Goal: Task Accomplishment & Management: Use online tool/utility

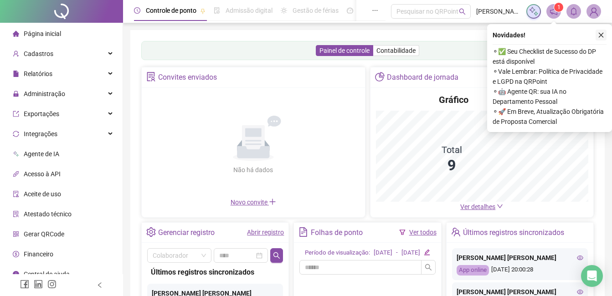
click at [598, 37] on icon "close" at bounding box center [601, 35] width 6 height 6
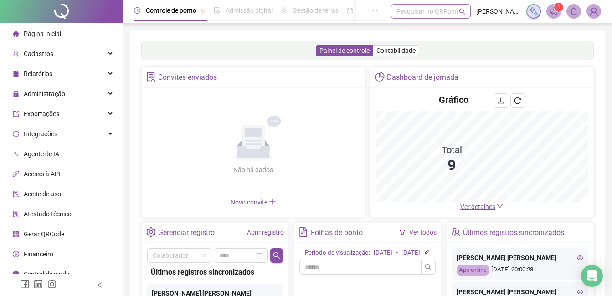
click at [423, 14] on div "Pesquisar no QRPoint" at bounding box center [431, 11] width 80 height 15
click at [423, 14] on div "* Pesquisar no QRPoint" at bounding box center [431, 11] width 80 height 15
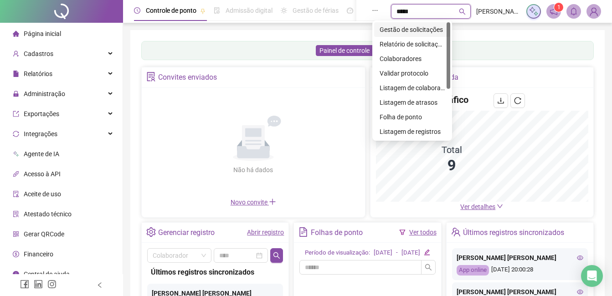
type input "******"
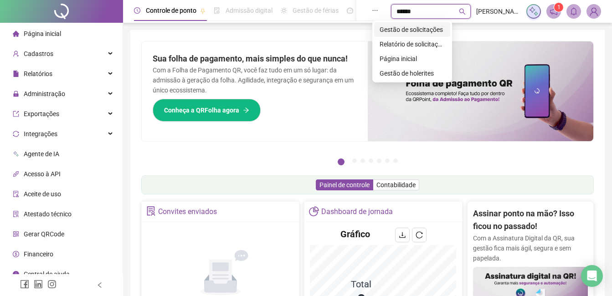
click at [422, 31] on div "Gestão de solicitações" at bounding box center [411, 30] width 65 height 10
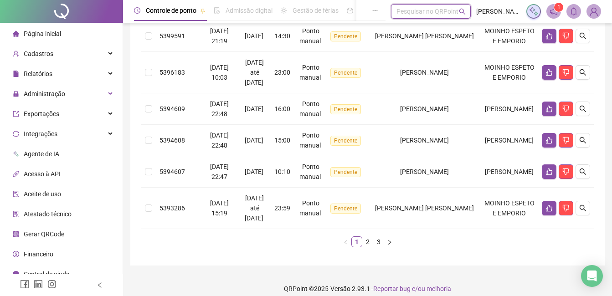
scroll to position [383, 0]
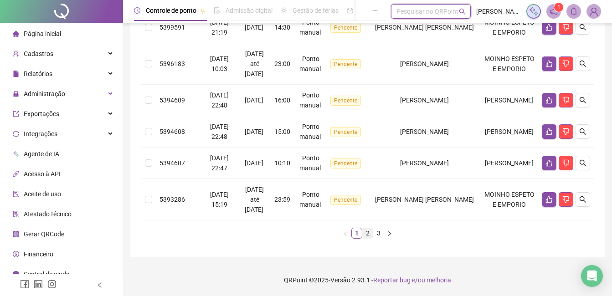
click at [366, 238] on link "2" at bounding box center [368, 233] width 10 height 10
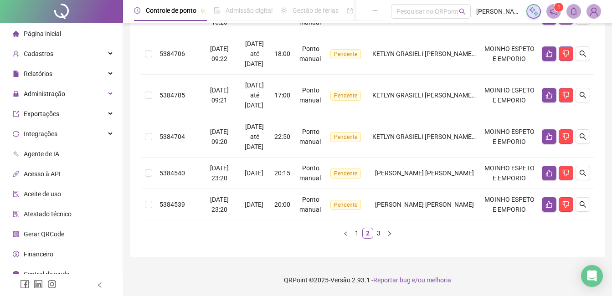
scroll to position [384, 0]
click at [378, 238] on link "3" at bounding box center [378, 233] width 10 height 10
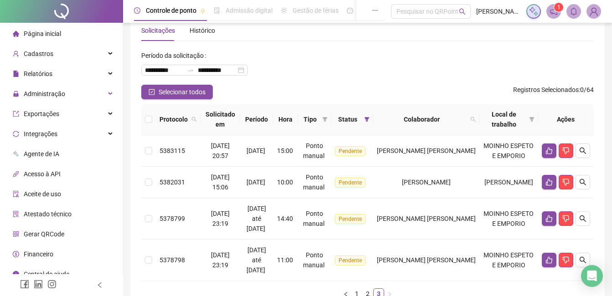
scroll to position [0, 0]
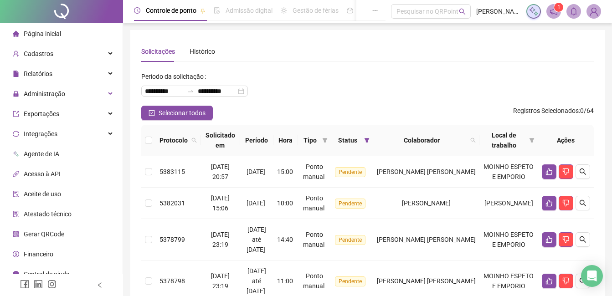
click at [62, 39] on li "Página inicial" at bounding box center [61, 34] width 119 height 18
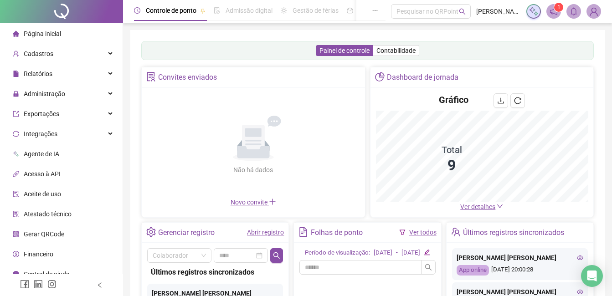
click at [271, 235] on link "Abrir registro" at bounding box center [265, 232] width 37 height 7
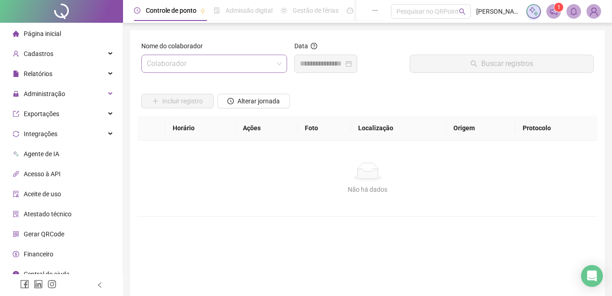
click at [229, 66] on input "search" at bounding box center [210, 63] width 127 height 17
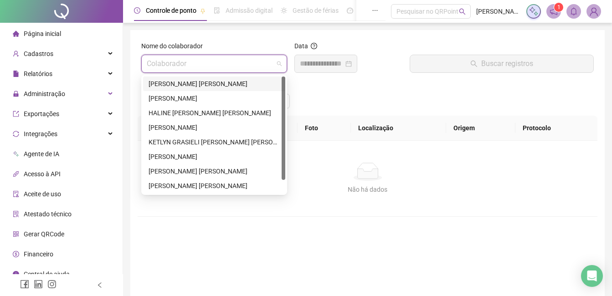
click at [213, 84] on div "[PERSON_NAME] [PERSON_NAME]" at bounding box center [213, 84] width 131 height 10
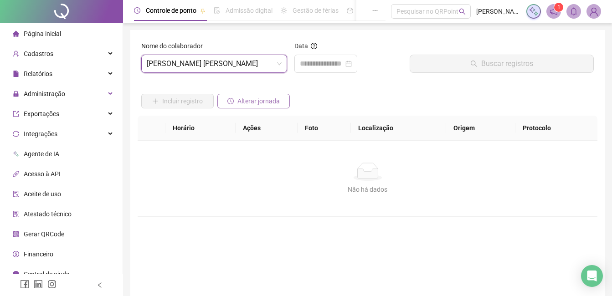
click at [271, 104] on span "Alterar jornada" at bounding box center [258, 101] width 42 height 10
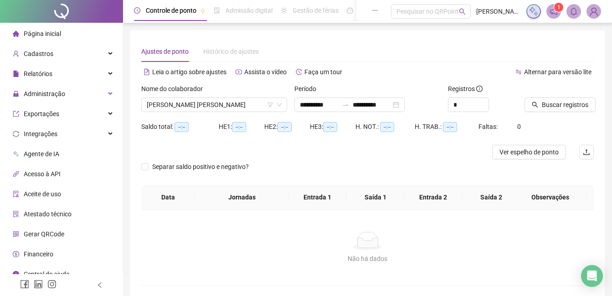
type input "**********"
click at [564, 107] on span "Buscar registros" at bounding box center [565, 105] width 46 height 10
